Goal: Information Seeking & Learning: Understand process/instructions

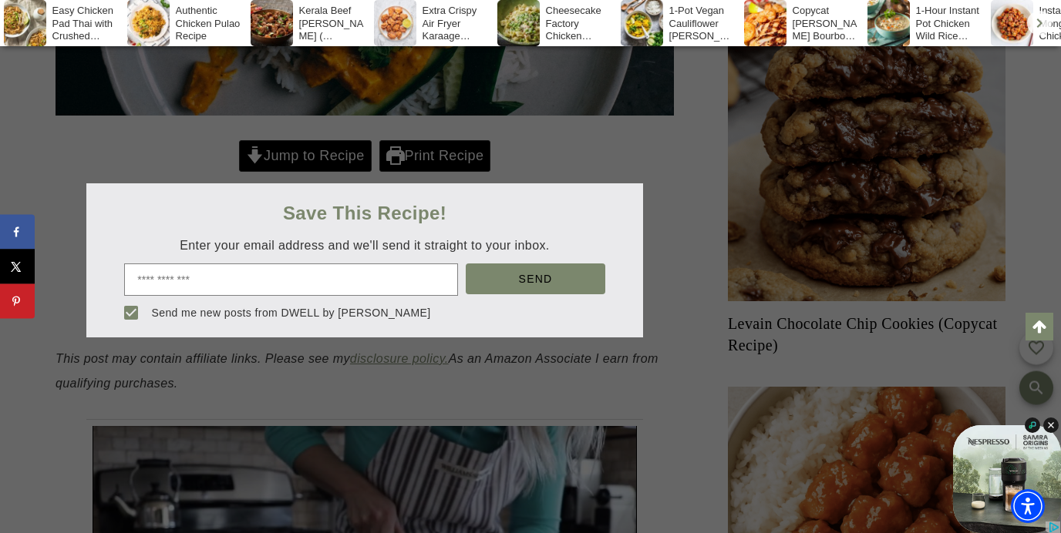
click at [331, 158] on div at bounding box center [530, 266] width 1061 height 533
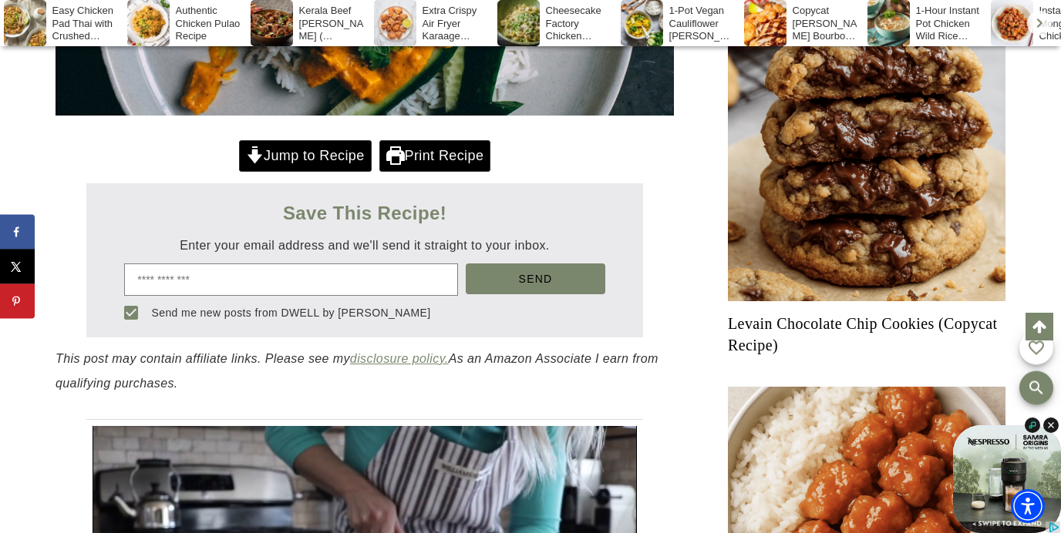
click at [331, 158] on link "Jump to Recipe" at bounding box center [305, 156] width 133 height 32
